Goal: Navigation & Orientation: Locate item on page

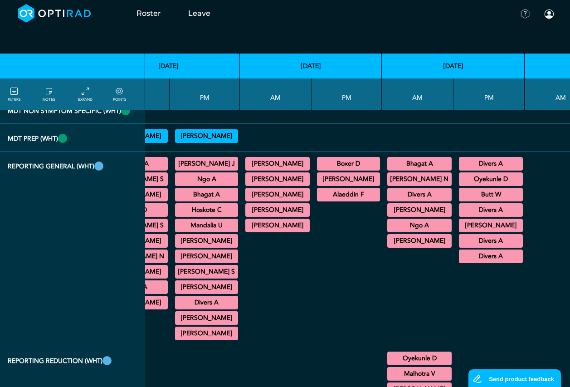
scroll to position [1631, 355]
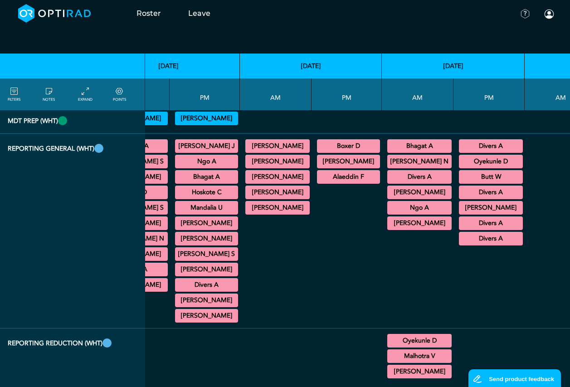
click at [407, 151] on summary "Bhagat A" at bounding box center [419, 145] width 62 height 11
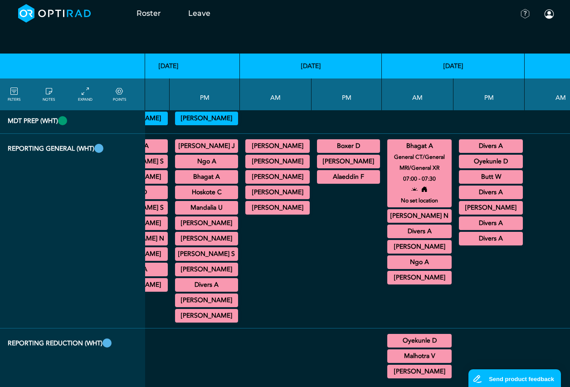
click at [404, 221] on summary "[PERSON_NAME] N" at bounding box center [419, 215] width 62 height 11
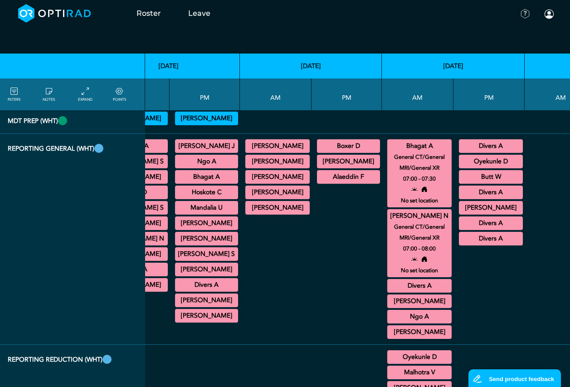
click at [408, 291] on summary "Divers A" at bounding box center [419, 285] width 62 height 11
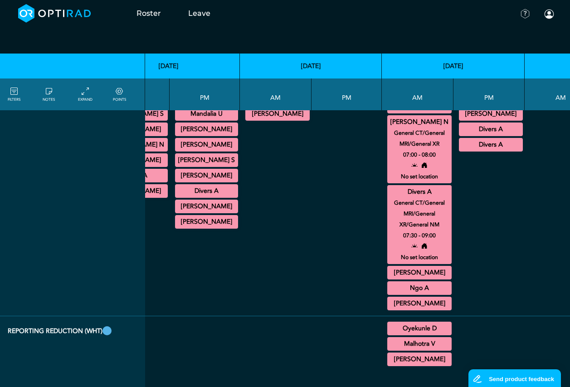
scroll to position [1767, 355]
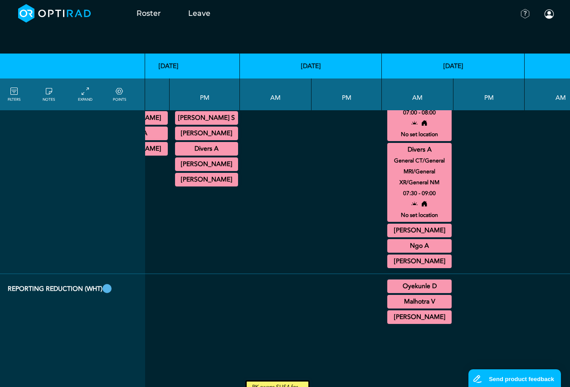
click at [395, 236] on summary "[PERSON_NAME]" at bounding box center [419, 230] width 62 height 11
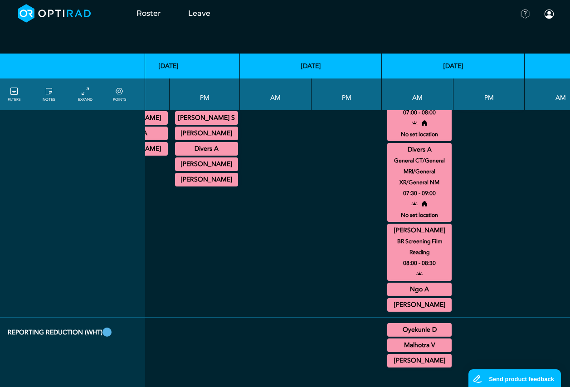
click at [395, 236] on summary "[PERSON_NAME]" at bounding box center [419, 230] width 62 height 11
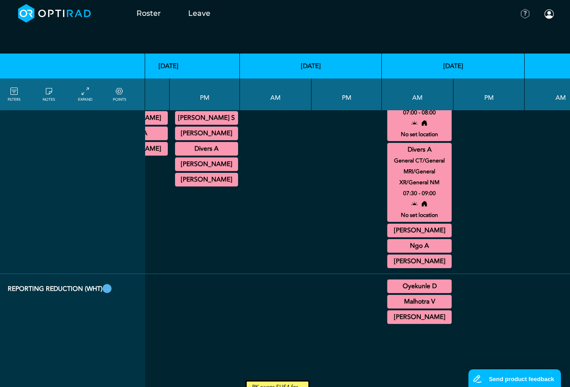
click at [393, 251] on summary "Ngo A" at bounding box center [419, 245] width 62 height 11
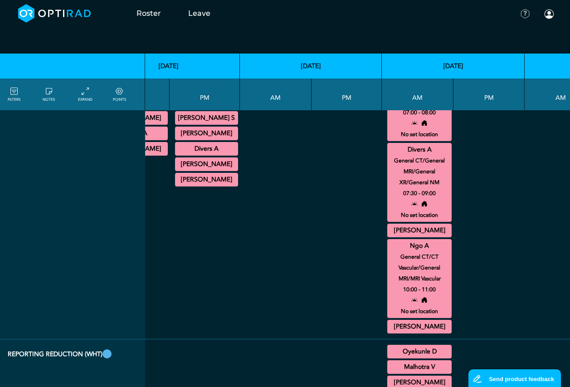
click at [393, 251] on summary "Ngo A" at bounding box center [419, 245] width 62 height 11
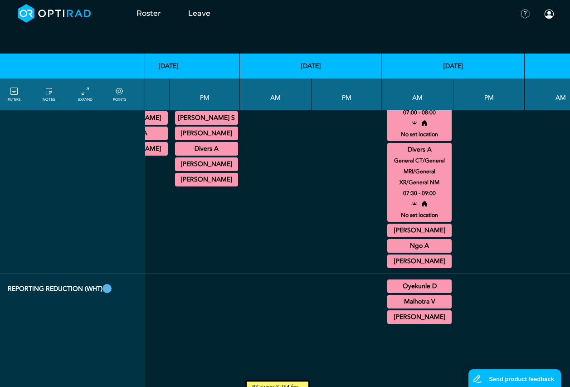
click at [392, 266] on summary "[PERSON_NAME]" at bounding box center [419, 261] width 62 height 11
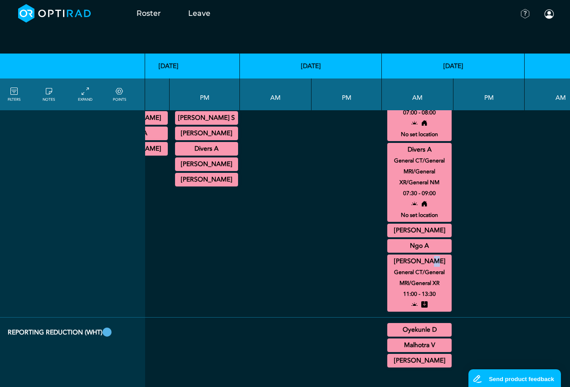
click at [393, 266] on summary "[PERSON_NAME]" at bounding box center [419, 261] width 62 height 11
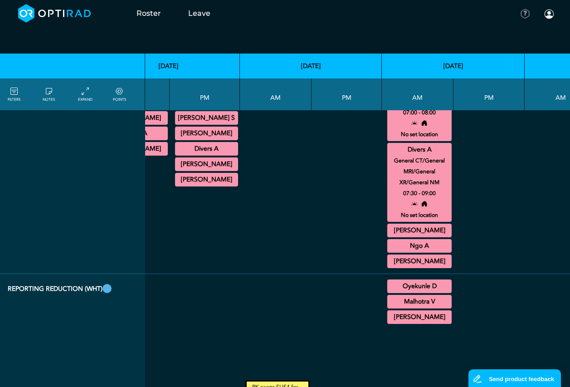
drag, startPoint x: 393, startPoint y: 293, endPoint x: 396, endPoint y: 320, distance: 27.9
click at [396, 291] on summary "Oyekunle D" at bounding box center [419, 285] width 62 height 11
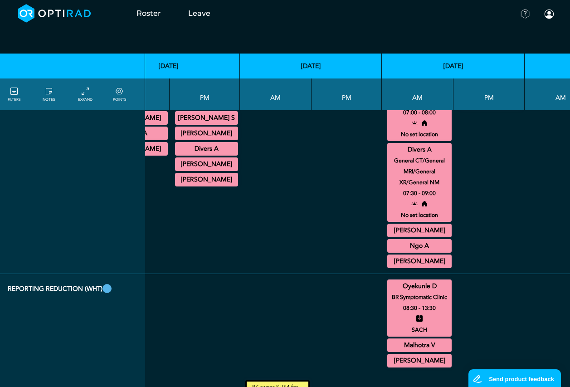
click at [402, 291] on summary "Oyekunle D" at bounding box center [419, 285] width 62 height 11
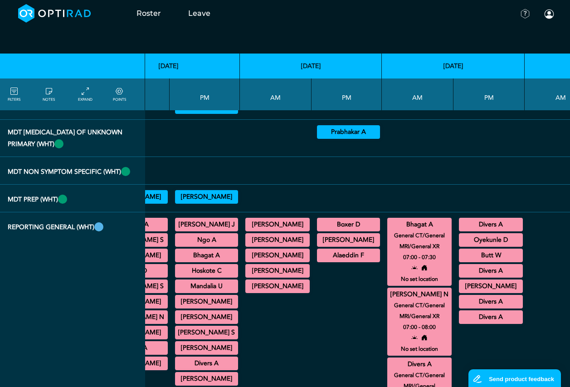
scroll to position [1541, 355]
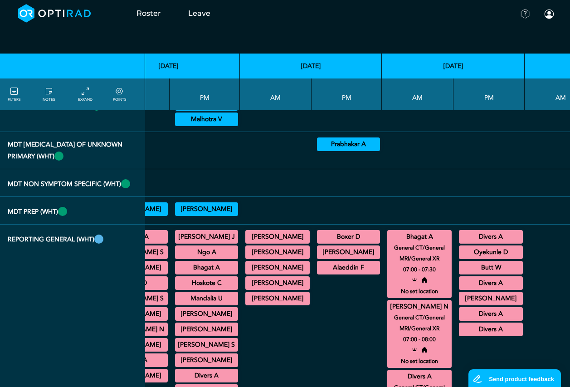
click at [460, 242] on summary "Divers A" at bounding box center [490, 236] width 61 height 11
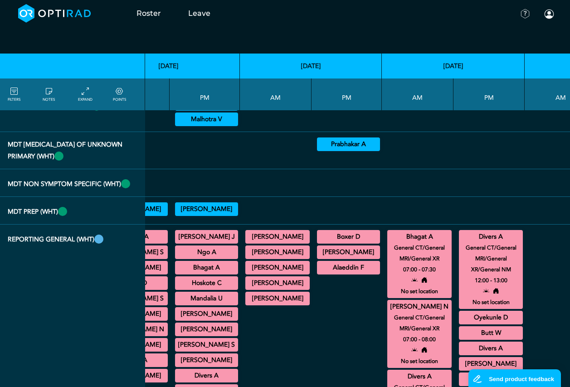
click at [460, 242] on summary "Divers A" at bounding box center [490, 236] width 61 height 11
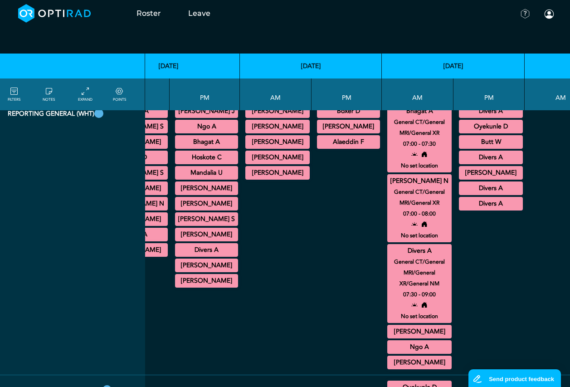
scroll to position [1677, 355]
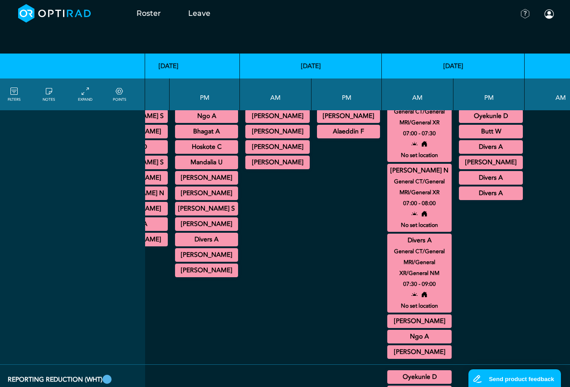
click at [392, 246] on summary "Divers A" at bounding box center [419, 240] width 62 height 11
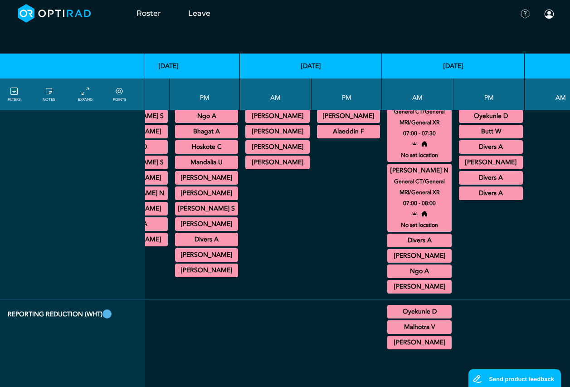
click at [388, 176] on summary "[PERSON_NAME] N" at bounding box center [419, 170] width 62 height 11
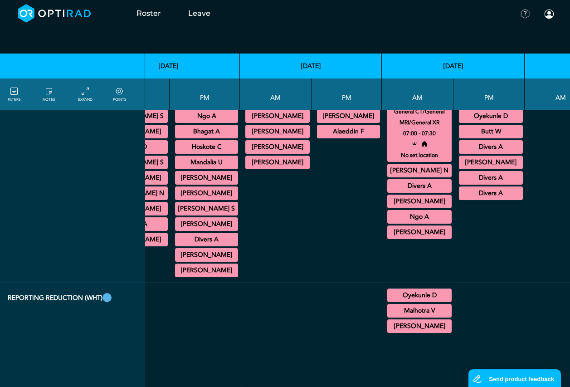
click at [470, 200] on div "Divers A General CT/General MRI/General XR/General NM 16:30 - 17:00 No set loca…" at bounding box center [491, 193] width 64 height 14
click at [470, 198] on summary "Divers A" at bounding box center [490, 193] width 61 height 11
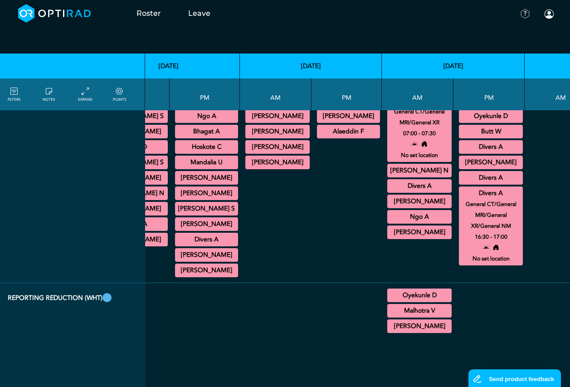
click at [470, 198] on summary "Divers A" at bounding box center [490, 193] width 61 height 11
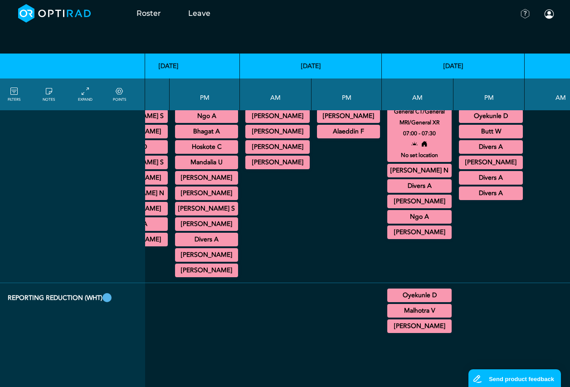
click at [466, 183] on summary "Divers A" at bounding box center [490, 177] width 61 height 11
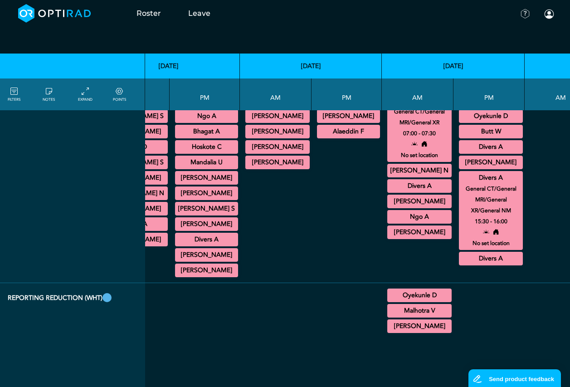
click at [466, 183] on summary "Divers A" at bounding box center [490, 177] width 61 height 11
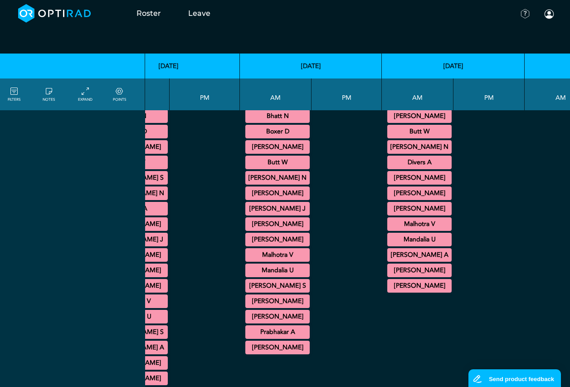
scroll to position [2130, 355]
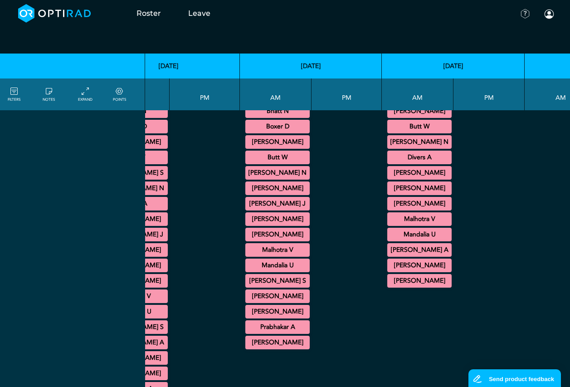
click at [393, 286] on summary "[PERSON_NAME]" at bounding box center [419, 280] width 62 height 11
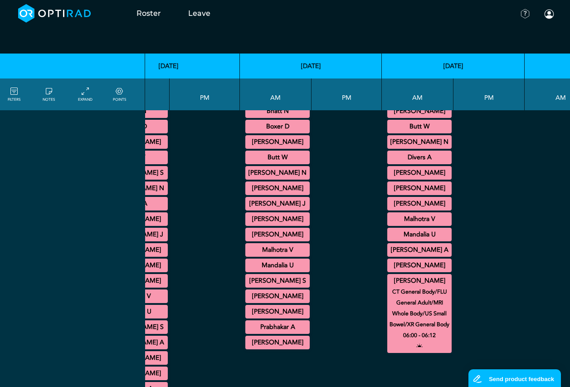
click at [393, 286] on summary "[PERSON_NAME]" at bounding box center [419, 280] width 62 height 11
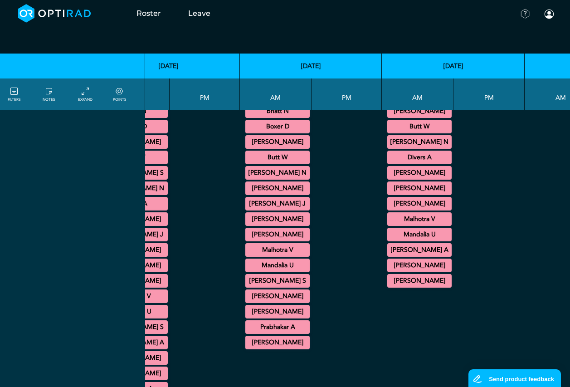
click at [388, 240] on summary "Mandalia U" at bounding box center [419, 234] width 62 height 11
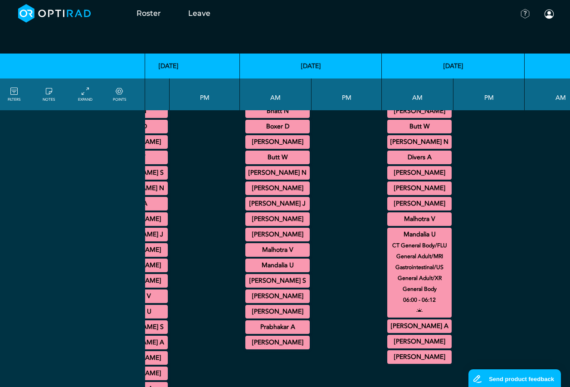
click at [388, 240] on summary "Mandalia U" at bounding box center [419, 234] width 62 height 11
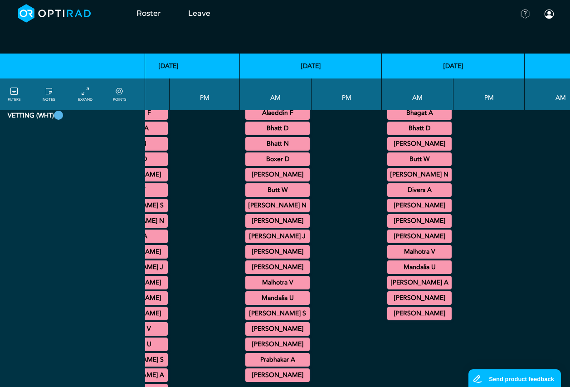
scroll to position [2084, 355]
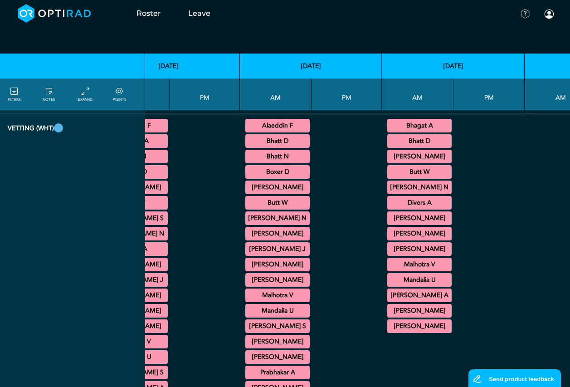
click at [277, 254] on summary "[PERSON_NAME] J" at bounding box center [277, 248] width 62 height 11
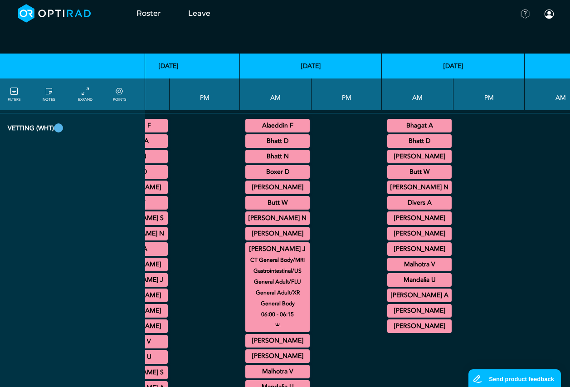
click at [277, 254] on summary "[PERSON_NAME] J" at bounding box center [277, 248] width 62 height 11
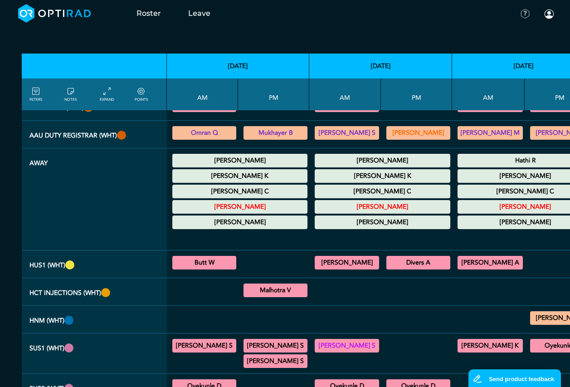
scroll to position [362, 0]
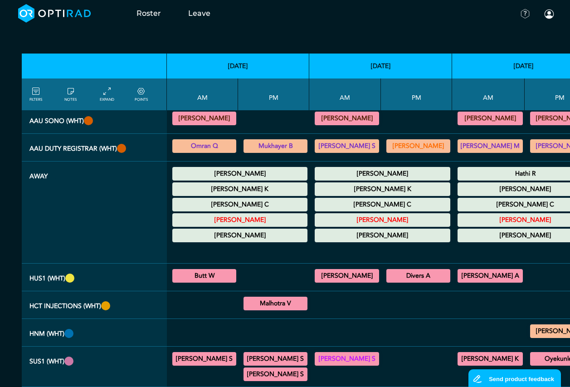
drag, startPoint x: 284, startPoint y: 386, endPoint x: 295, endPoint y: 386, distance: 10.9
click at [295, 386] on td "[PERSON_NAME] S General [DEMOGRAPHIC_DATA] 14:00 - 15:00 [PERSON_NAME] S US Bre…" at bounding box center [273, 366] width 71 height 40
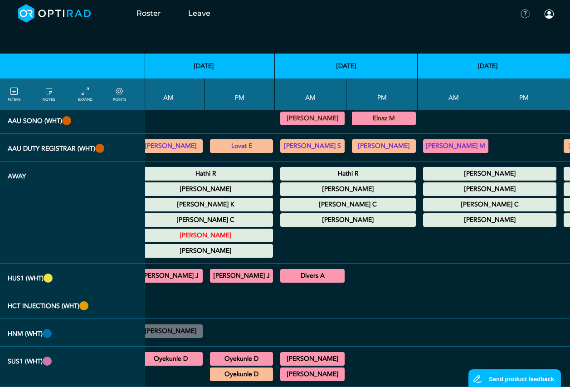
scroll to position [362, 550]
